Goal: Information Seeking & Learning: Learn about a topic

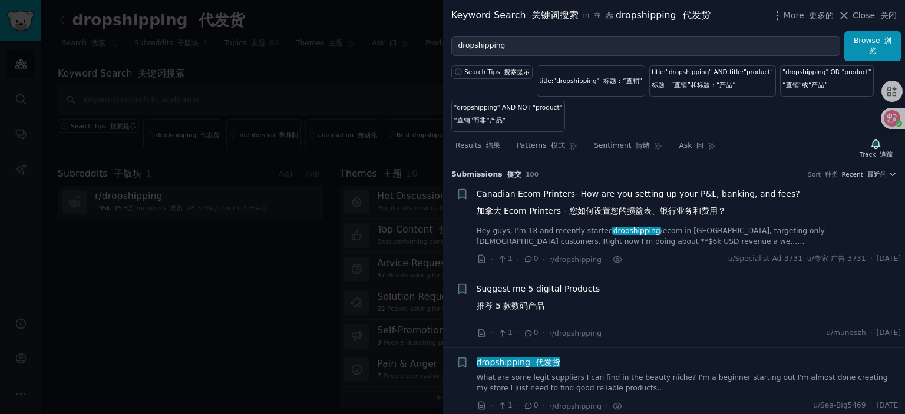
scroll to position [3489, 0]
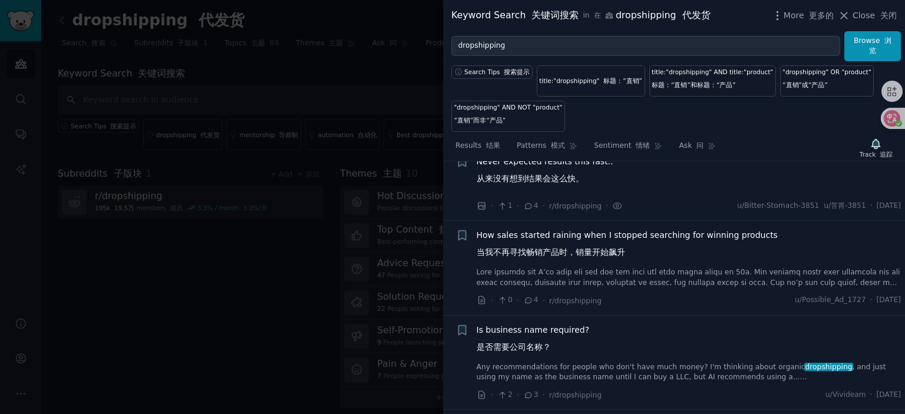
click at [577, 250] on span "How sales started raining when I stopped searching for winning products 当我不再寻找畅…" at bounding box center [626, 246] width 301 height 34
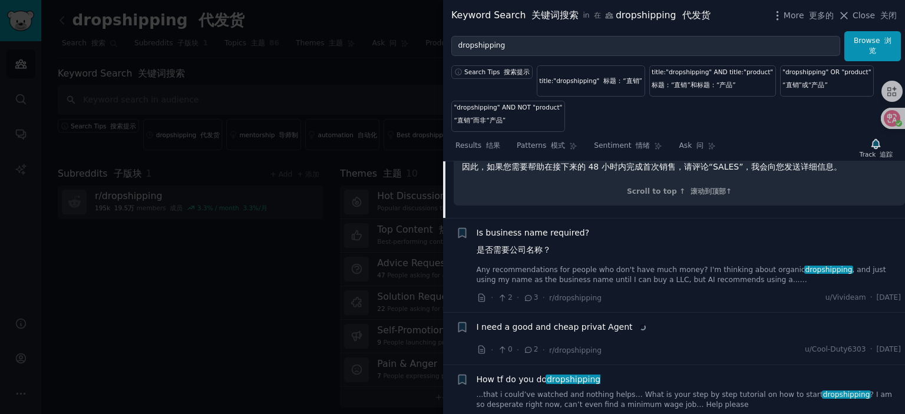
scroll to position [4210, 0]
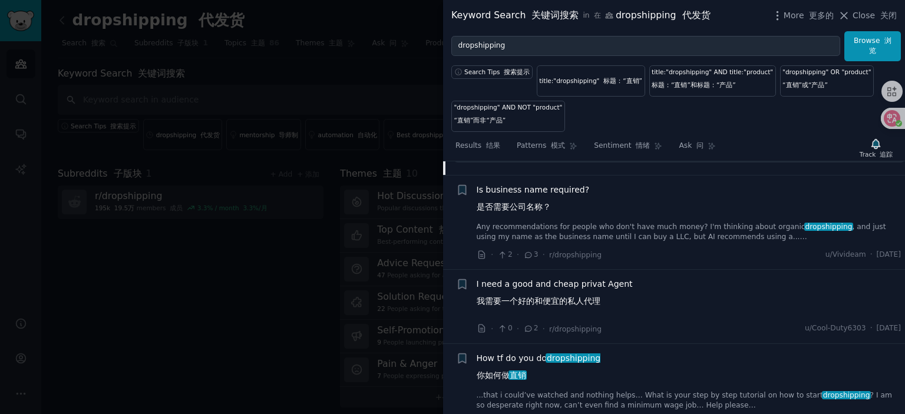
click at [564, 298] on span "I need a good and cheap privat Agent 我需要一个好的和便宜的私人代理" at bounding box center [554, 295] width 156 height 34
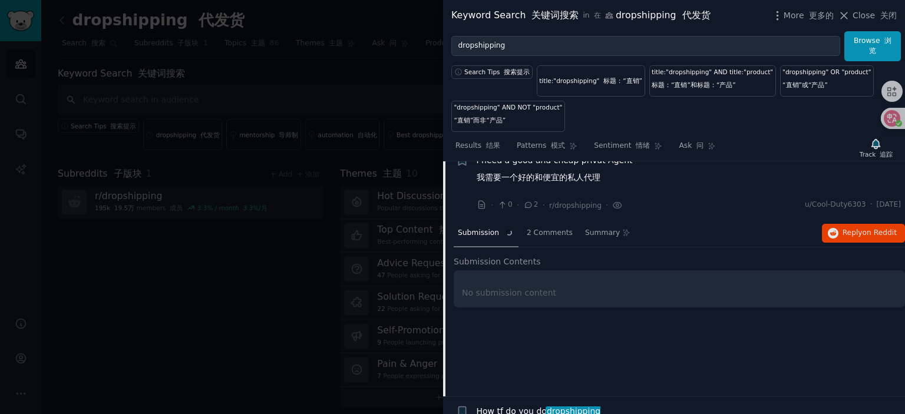
scroll to position [3751, 0]
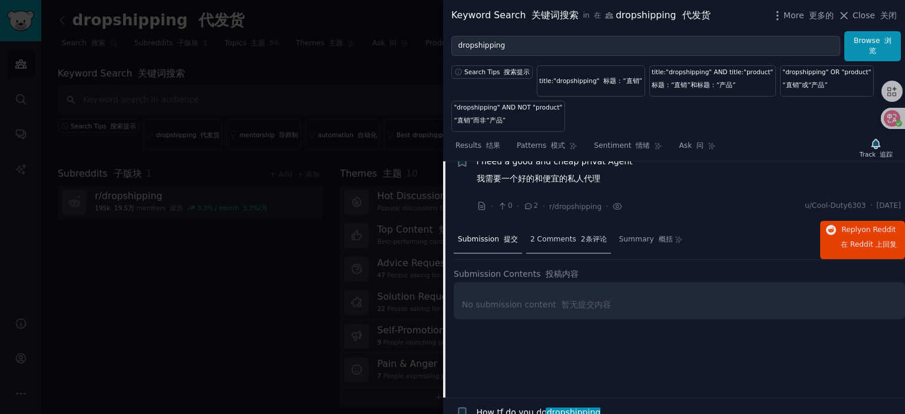
click at [576, 243] on font at bounding box center [578, 239] width 5 height 8
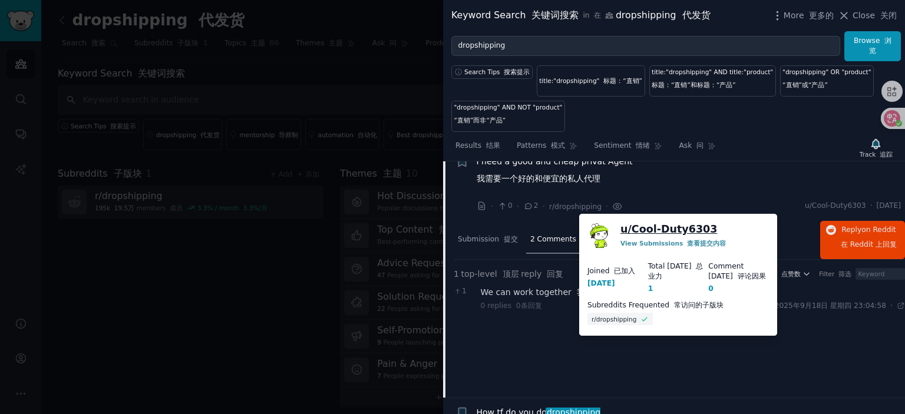
click at [673, 230] on link "u/ Cool-Duty6303" at bounding box center [668, 229] width 97 height 15
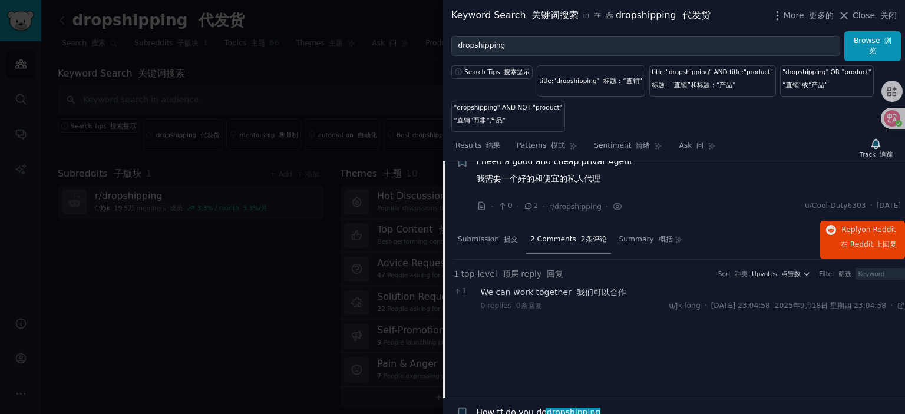
click at [558, 172] on span "I need a good and cheap privat Agent 我需要一个好的和便宜的私人代理" at bounding box center [554, 172] width 156 height 34
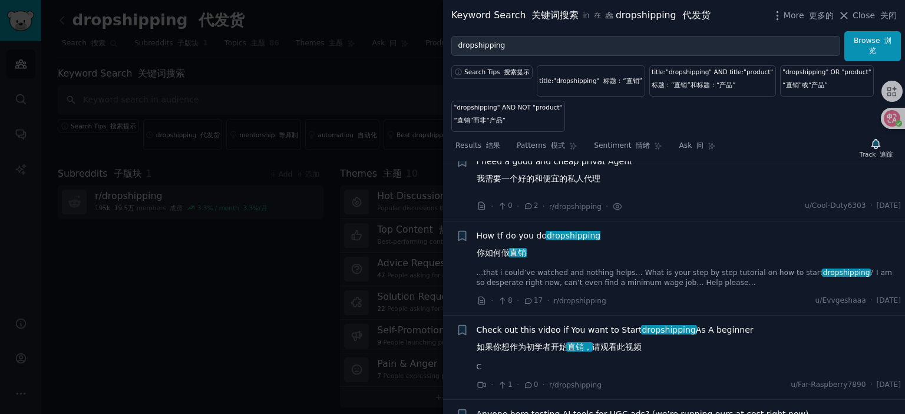
click at [528, 248] on span "How tf do you do dropshipping 你如何做 直销" at bounding box center [538, 247] width 124 height 34
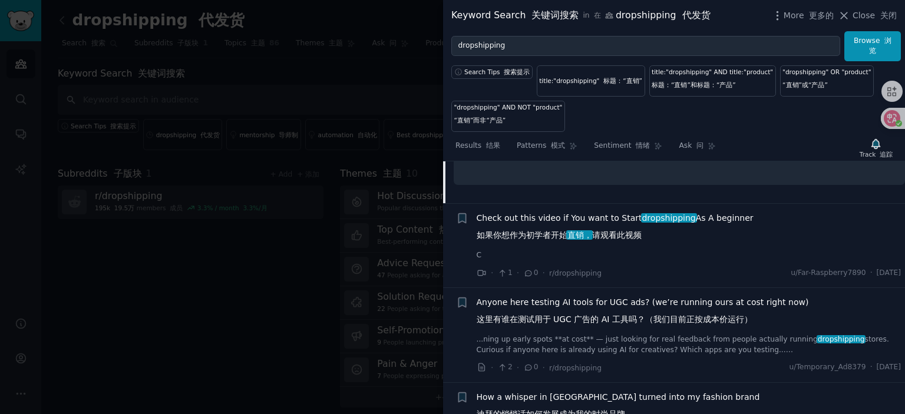
scroll to position [4060, 0]
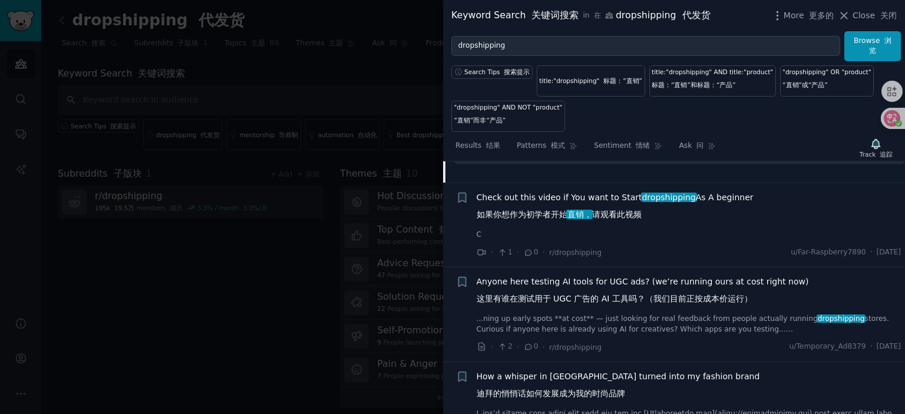
click at [556, 211] on span "Check out this video if You want to Start dropshipping As A beginner 如果你想作为初学者开…" at bounding box center [614, 208] width 277 height 34
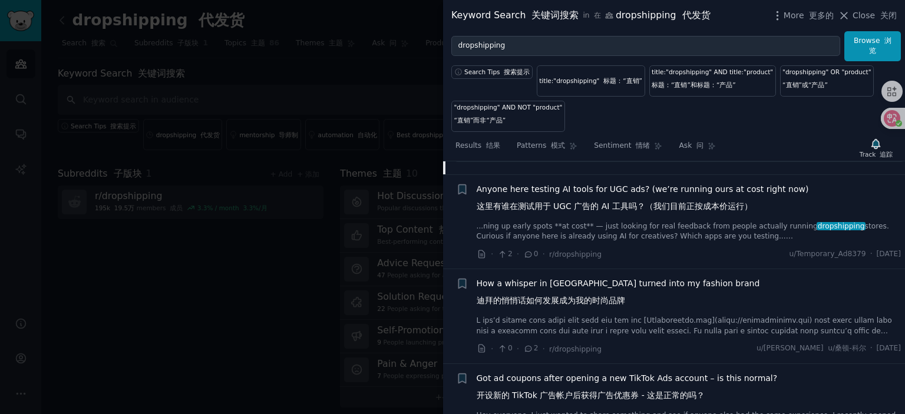
scroll to position [4273, 0]
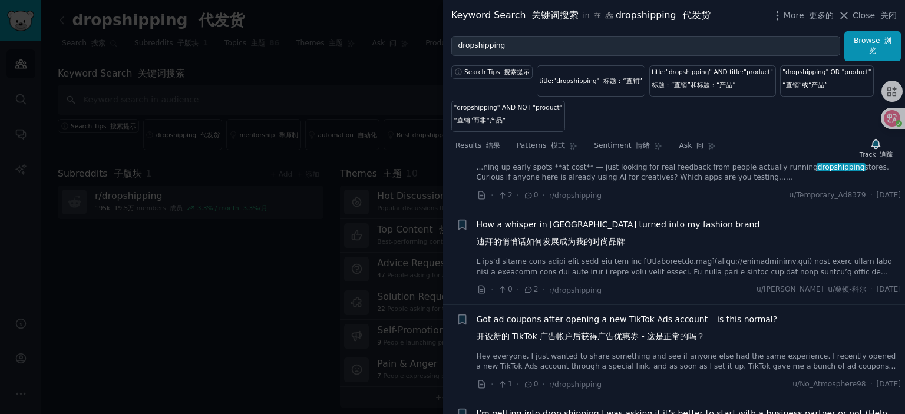
click at [572, 237] on span "How a whisper in [GEOGRAPHIC_DATA] turned into my fashion brand 迪拜的悄悄话如何发展成为我的时…" at bounding box center [617, 235] width 283 height 34
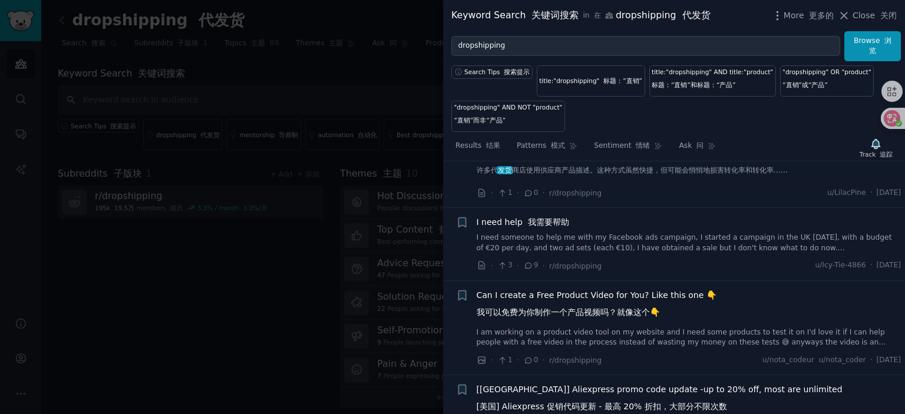
scroll to position [5806, 0]
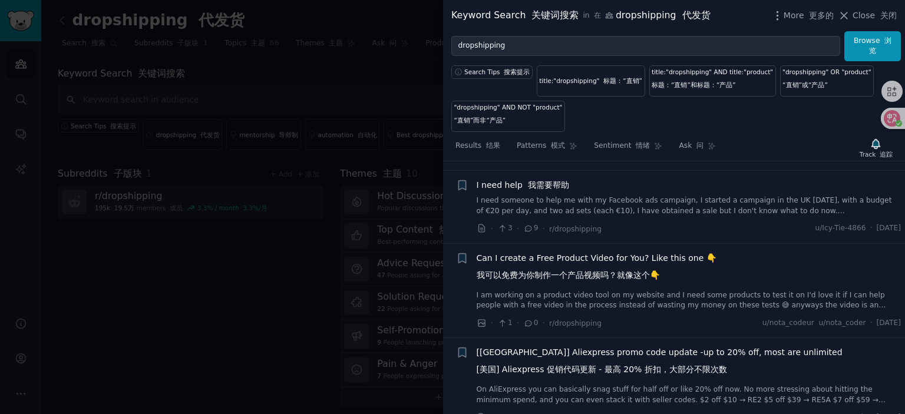
click at [522, 190] on font at bounding box center [524, 184] width 5 height 9
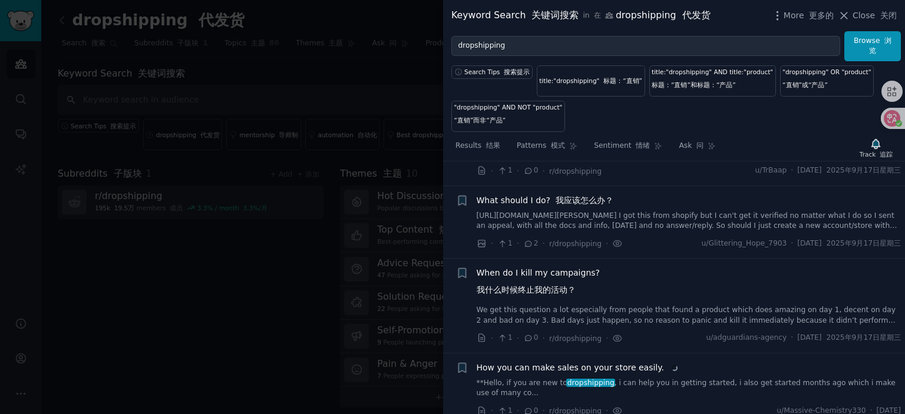
scroll to position [6040, 0]
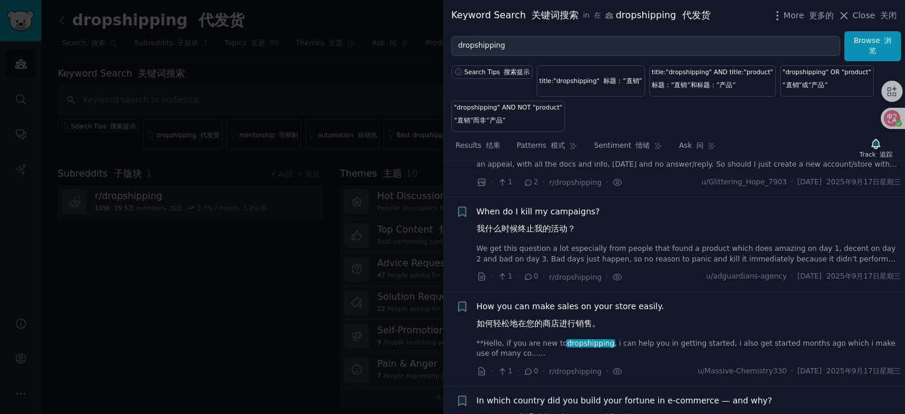
click at [303, 218] on div at bounding box center [452, 207] width 905 height 414
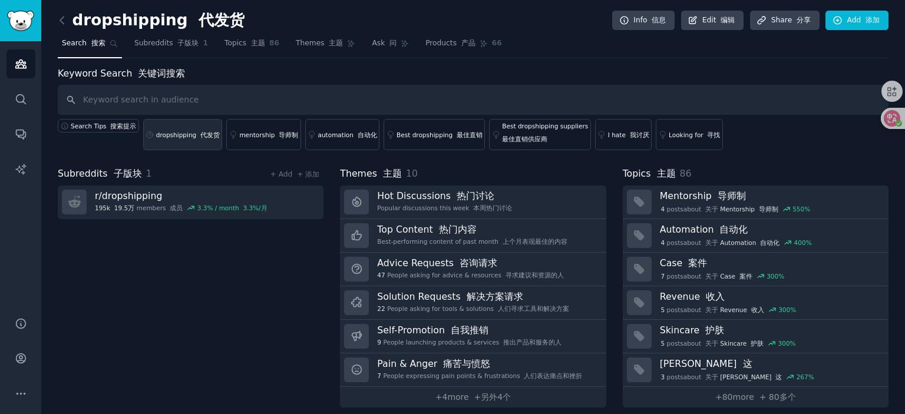
click at [180, 126] on link "dropshipping 代发货" at bounding box center [183, 134] width 80 height 31
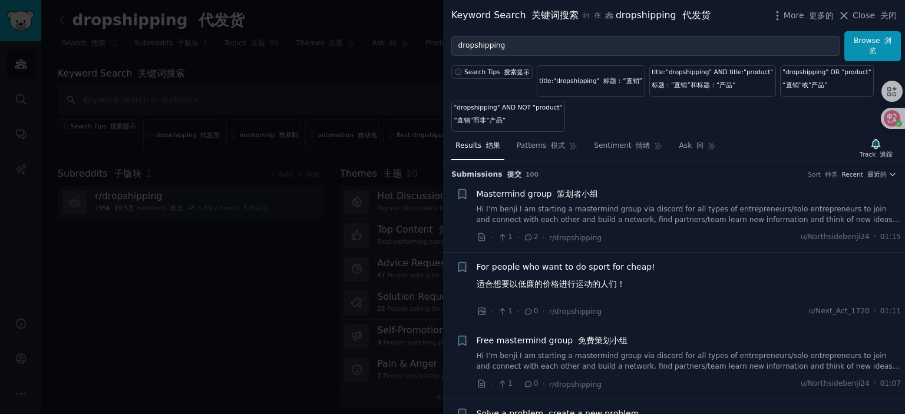
click at [546, 267] on span "For people who want to do sport for cheap! 适合想要以低廉的价格进行运动的人们！" at bounding box center [565, 278] width 178 height 34
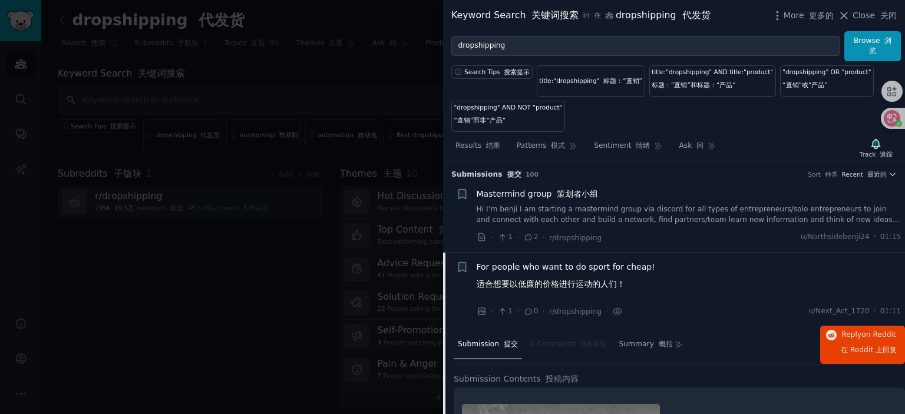
click at [535, 193] on span "Mastermind group 策划者小组" at bounding box center [537, 194] width 122 height 12
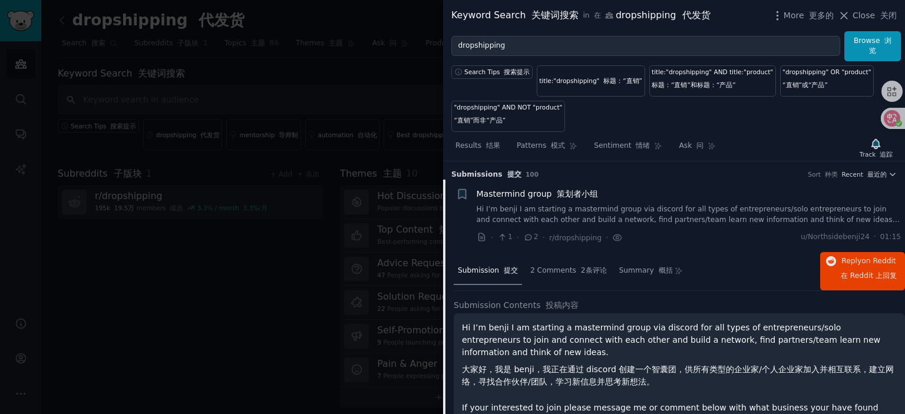
click at [557, 194] on font "策划者小组" at bounding box center [577, 193] width 41 height 9
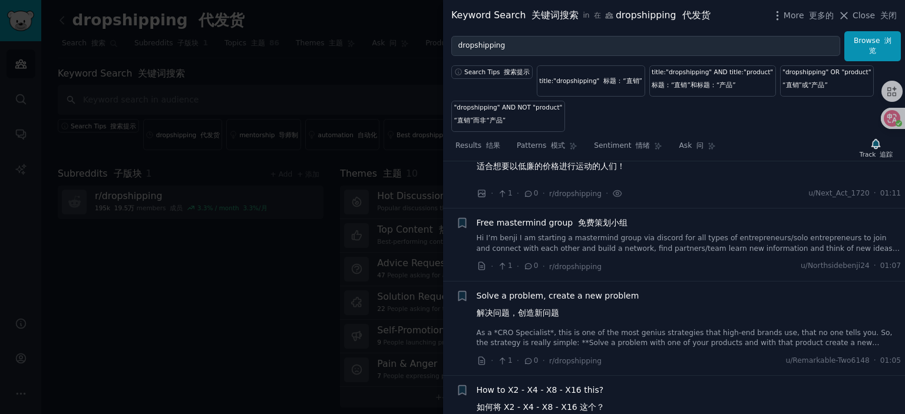
scroll to position [177, 0]
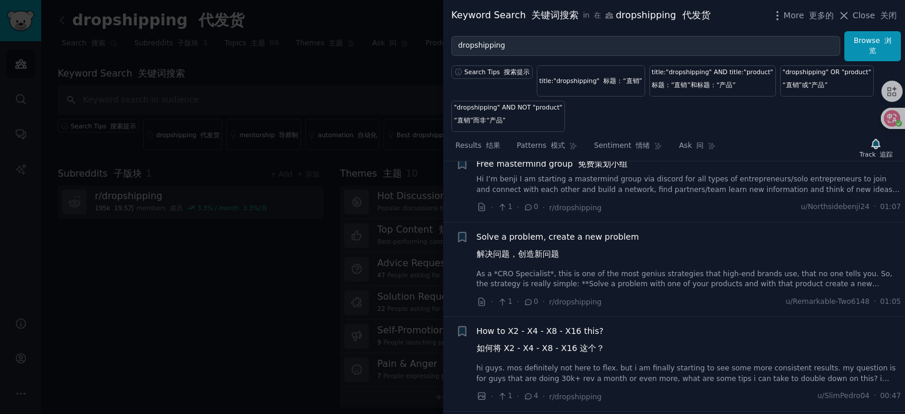
click at [546, 234] on span "Solve a problem, create a new problem 解决问题，创造新问题" at bounding box center [557, 248] width 163 height 34
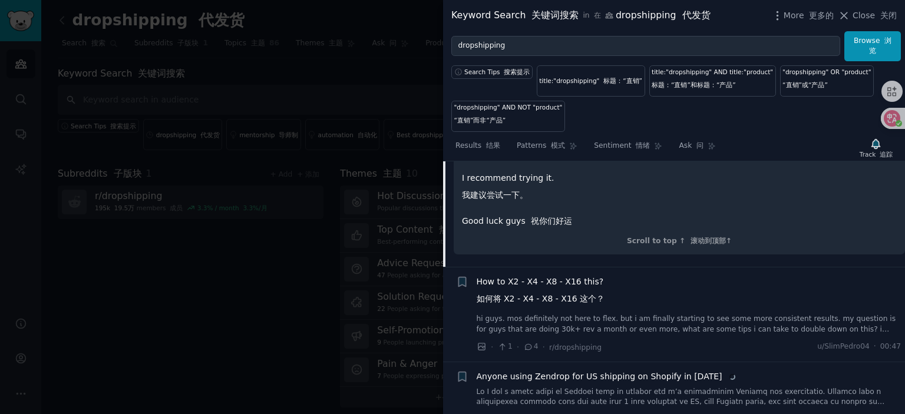
scroll to position [767, 0]
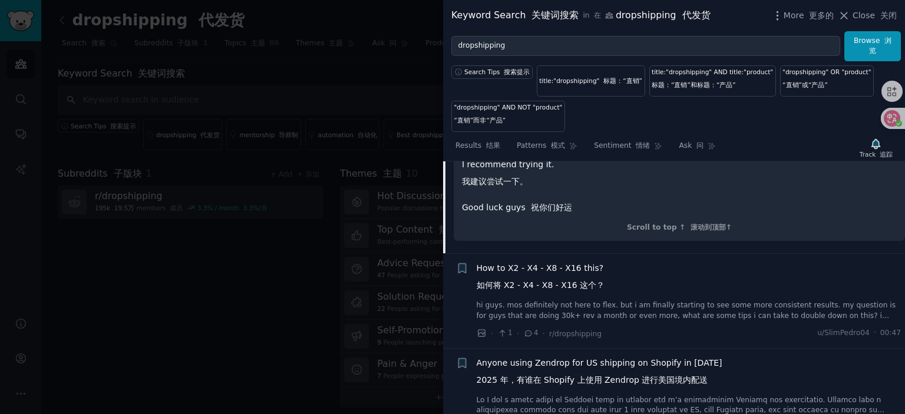
click at [552, 262] on span "How to X2 - X4 - X8 - X16 this? 如何将 X2 - X4 - X8 - X16 这个？" at bounding box center [540, 279] width 128 height 34
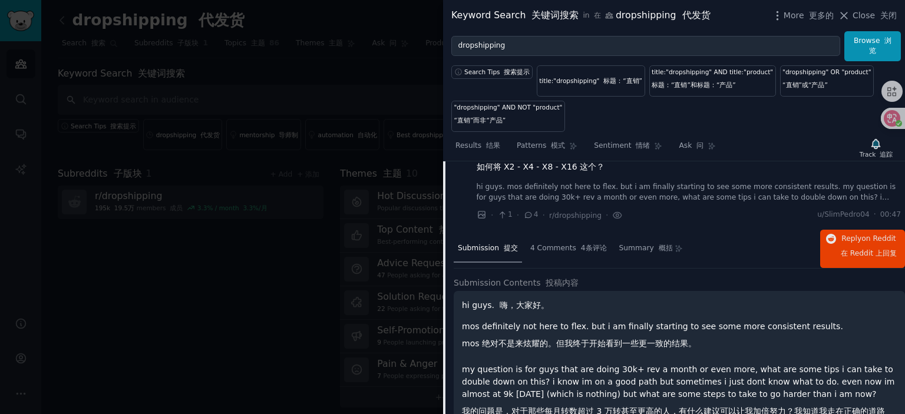
scroll to position [332, 0]
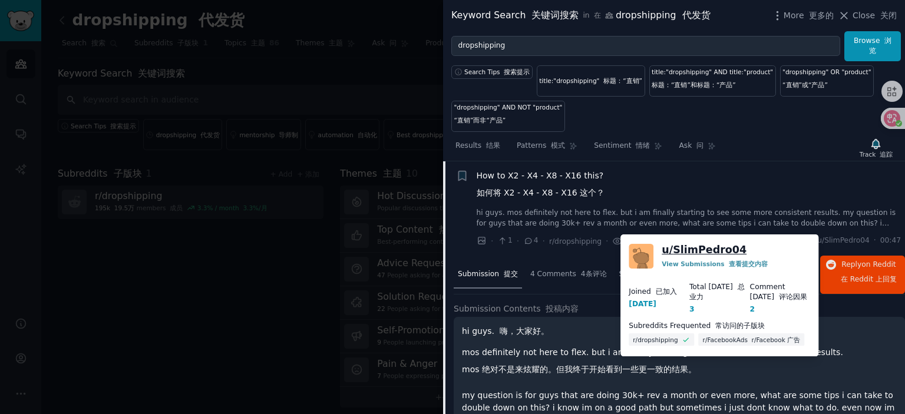
click at [710, 247] on link "u/ SlimPedro04" at bounding box center [703, 250] width 85 height 15
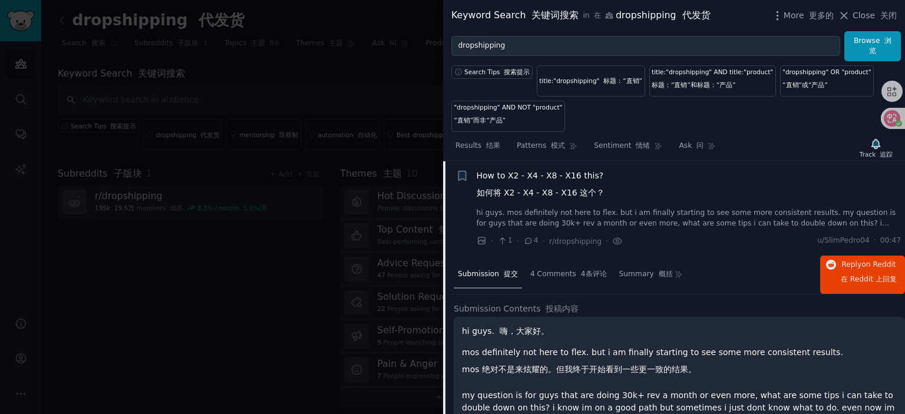
click at [557, 174] on span "How to X2 - X4 - X8 - X16 this? 如何将 X2 - X4 - X8 - X16 这个？" at bounding box center [540, 187] width 128 height 34
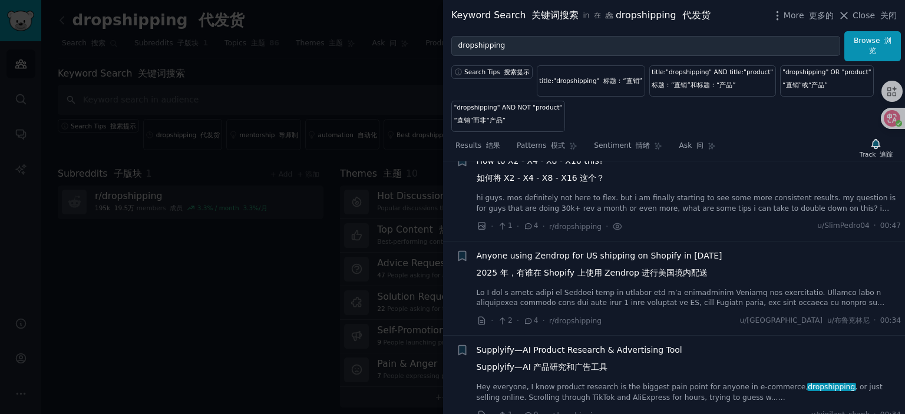
scroll to position [391, 0]
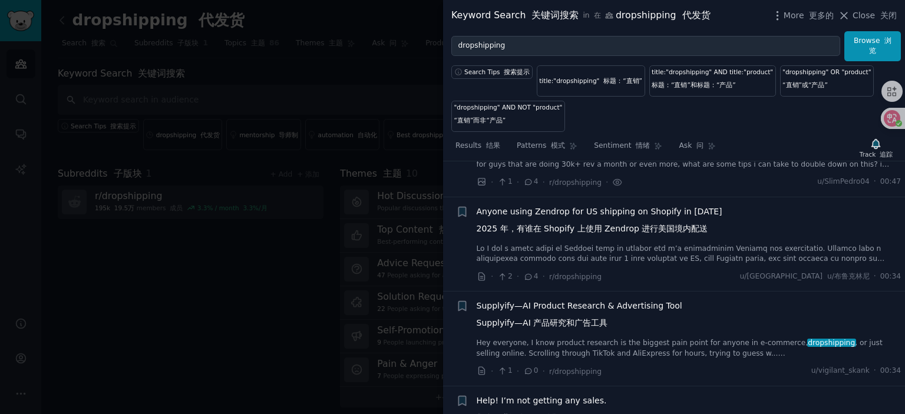
click at [610, 208] on span "Anyone using Zendrop for US shipping on Shopify in [DATE] 2025 年，有谁在 Shopify 上使…" at bounding box center [599, 223] width 246 height 34
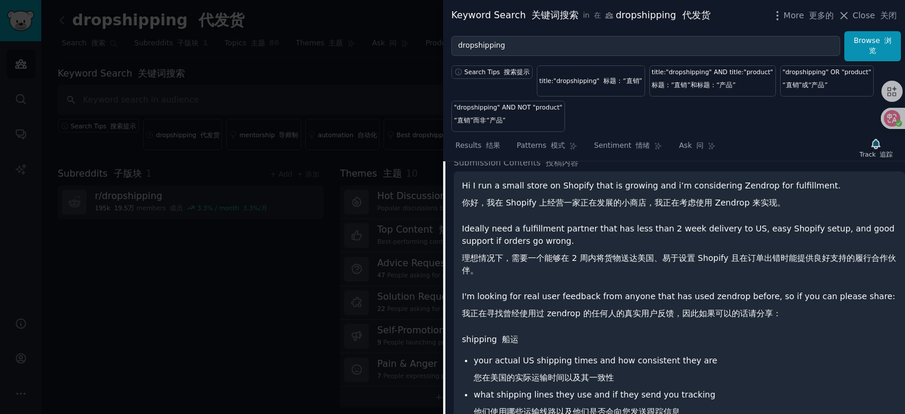
scroll to position [485, 0]
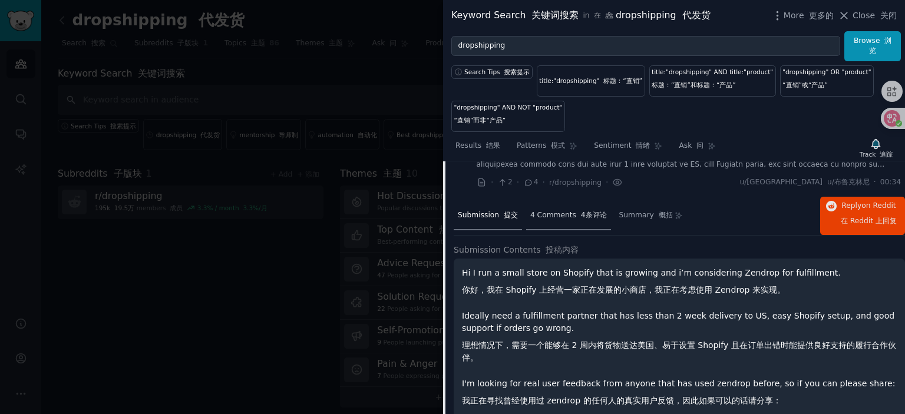
click at [581, 211] on font "4条评论" at bounding box center [594, 215] width 26 height 8
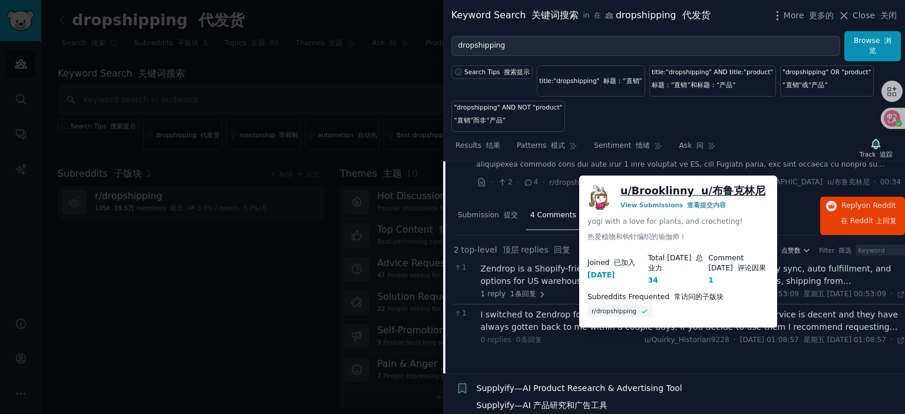
click at [668, 186] on link "u/ Brooklinny u/布鲁克林尼" at bounding box center [692, 191] width 145 height 15
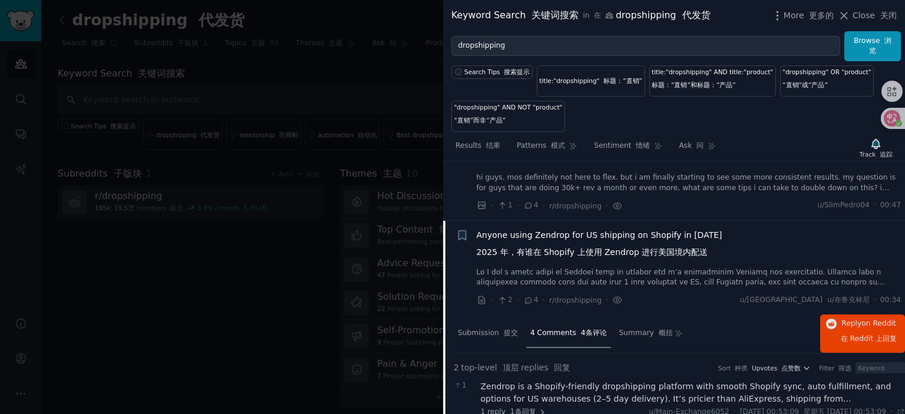
scroll to position [426, 0]
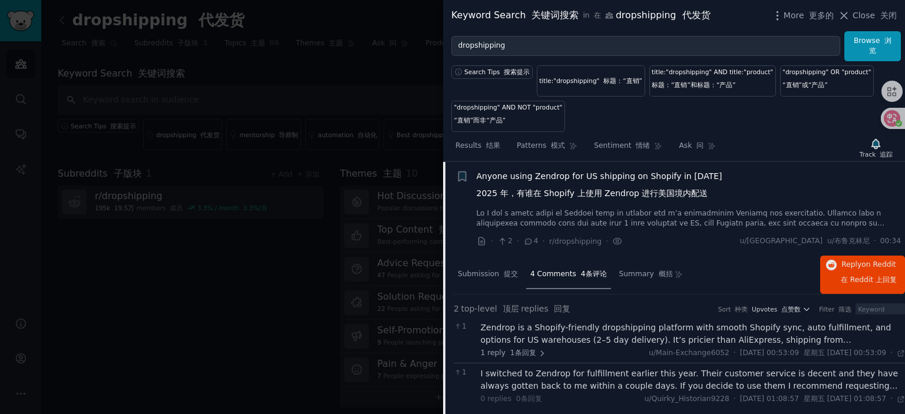
click at [596, 174] on span "Anyone using Zendrop for US shipping on Shopify in [DATE] 2025 年，有谁在 Shopify 上使…" at bounding box center [599, 187] width 246 height 34
